Goal: Task Accomplishment & Management: Complete application form

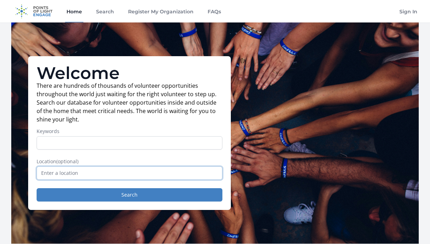
click at [60, 177] on input "text" at bounding box center [130, 173] width 186 height 13
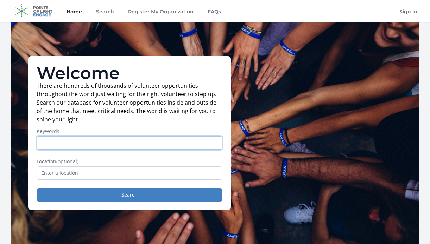
click at [52, 146] on input "Keywords" at bounding box center [130, 142] width 186 height 13
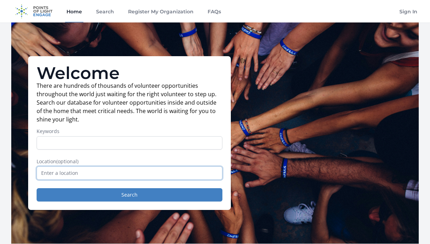
click at [63, 172] on input "text" at bounding box center [130, 173] width 186 height 13
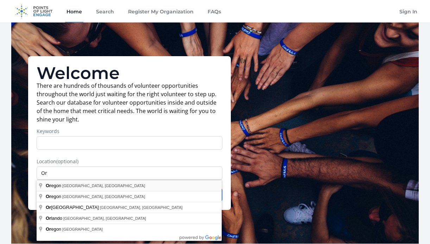
type input "Oregon, WI, USA"
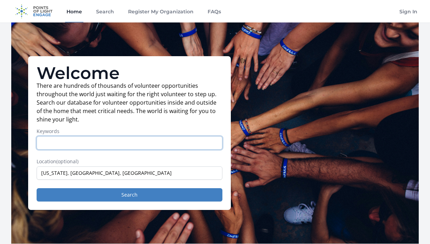
click at [65, 145] on input "Keywords" at bounding box center [130, 142] width 186 height 13
type input "Y"
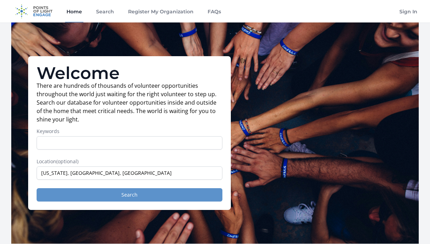
click at [103, 193] on button "Search" at bounding box center [130, 195] width 186 height 13
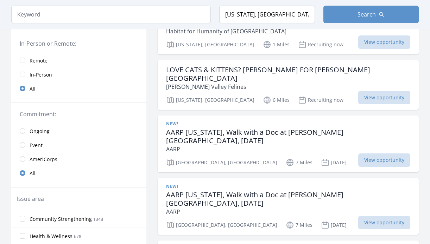
scroll to position [90, 0]
click at [24, 74] on input "radio" at bounding box center [23, 74] width 6 height 6
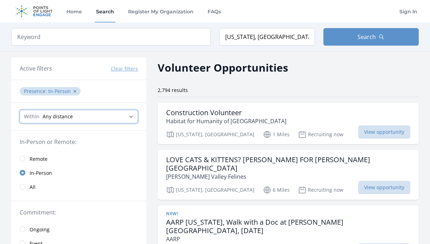
click at [132, 115] on select "Any distance , 5 Miles , 20 Miles , 50 Miles , 100 Miles" at bounding box center [79, 116] width 118 height 13
select select "8046"
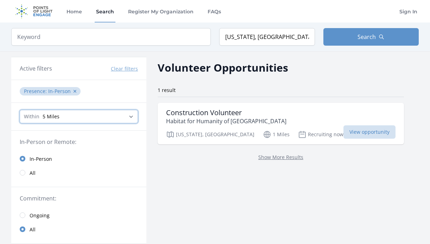
select select "32186"
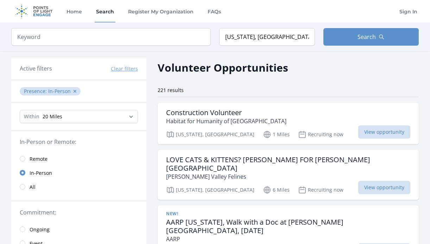
scroll to position [0, 0]
click at [203, 121] on p "Habitat for Humanity of Dane County" at bounding box center [226, 121] width 120 height 8
click at [191, 173] on p "Fisher Valley Felines" at bounding box center [288, 177] width 244 height 8
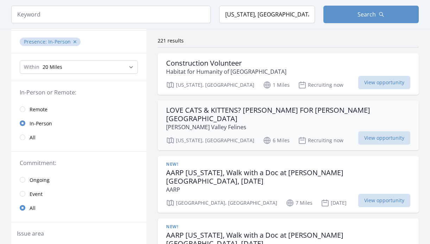
scroll to position [55, 0]
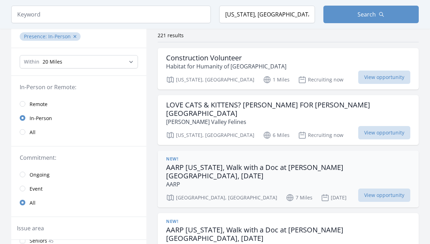
click at [209, 180] on p "AARP" at bounding box center [288, 184] width 244 height 8
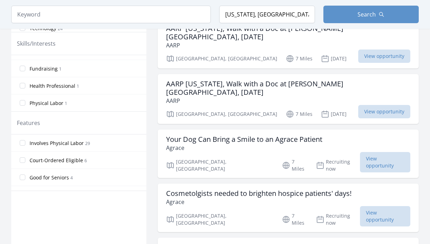
scroll to position [334, 0]
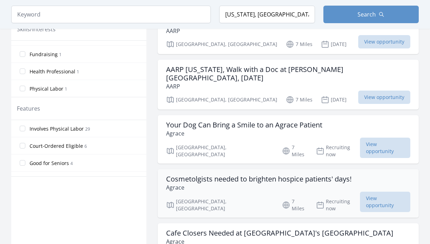
click at [190, 184] on p "Agrace" at bounding box center [258, 188] width 185 height 8
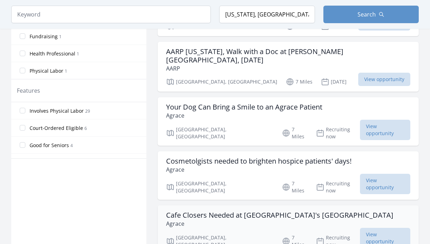
scroll to position [367, 0]
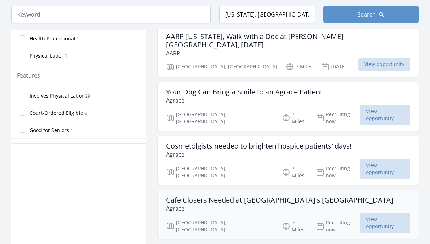
click at [253, 205] on p "Agrace" at bounding box center [279, 209] width 227 height 8
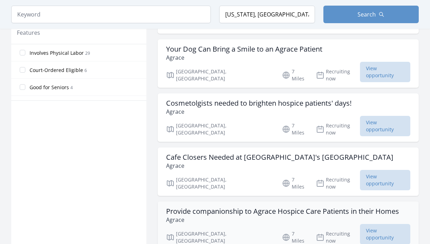
scroll to position [428, 0]
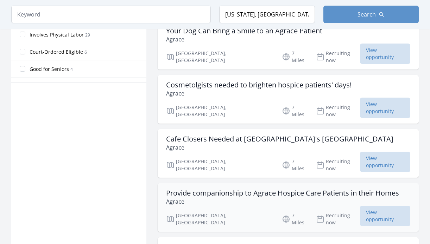
click at [204, 198] on p "Agrace" at bounding box center [282, 202] width 233 height 8
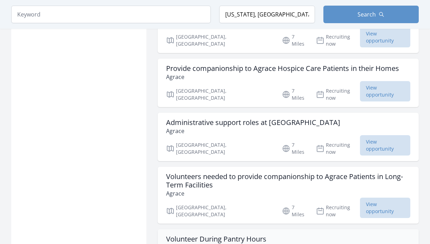
scroll to position [568, 0]
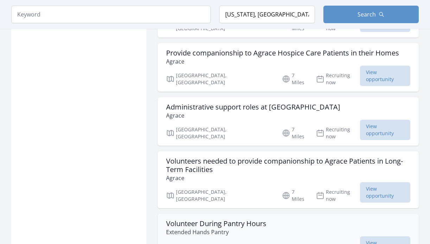
click at [228, 220] on h3 "Volunteer During Pantry Hours" at bounding box center [216, 224] width 100 height 8
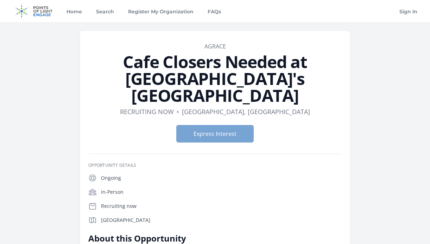
click at [211, 125] on button "Express Interest" at bounding box center [214, 134] width 77 height 18
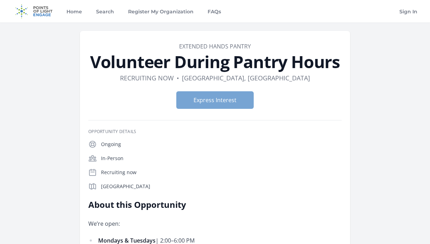
click at [217, 99] on button "Express Interest" at bounding box center [214, 100] width 77 height 18
